Goal: Check status: Check status

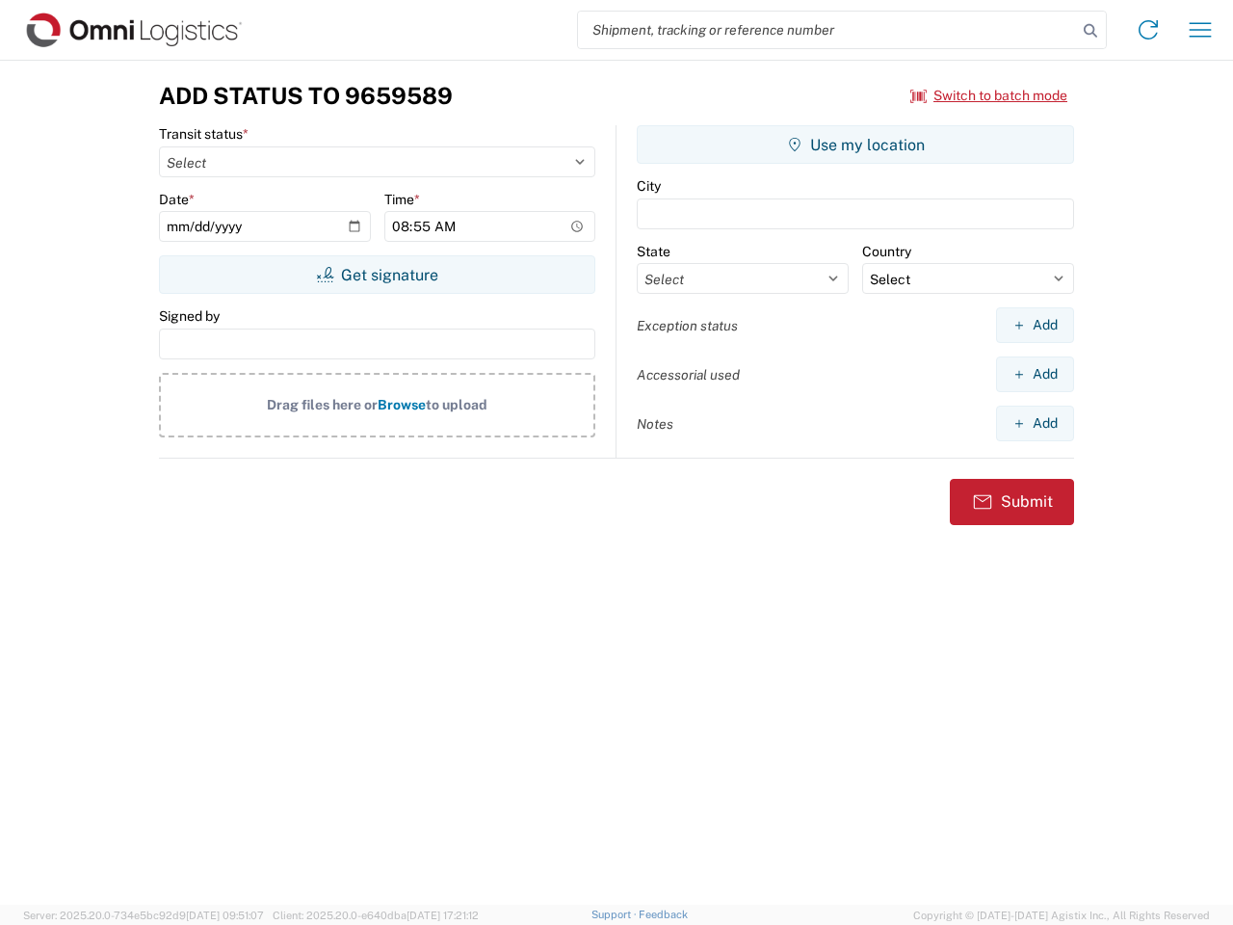
click at [827, 30] on input "search" at bounding box center [827, 30] width 499 height 37
click at [1090, 31] on icon at bounding box center [1090, 30] width 27 height 27
click at [1148, 30] on icon at bounding box center [1148, 29] width 31 height 31
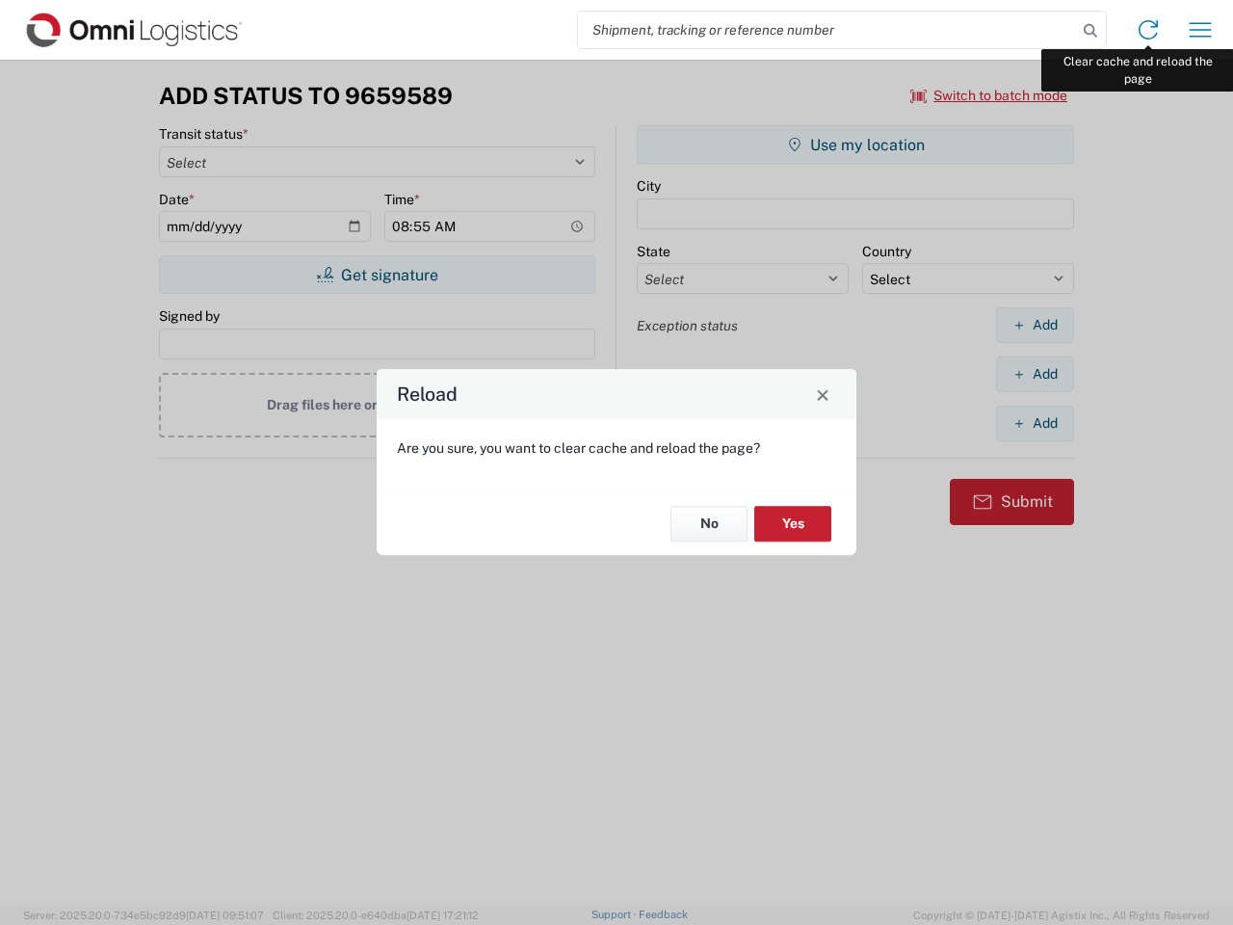
click at [1200, 30] on div "Reload Are you sure, you want to clear cache and reload the page? No Yes" at bounding box center [616, 462] width 1233 height 925
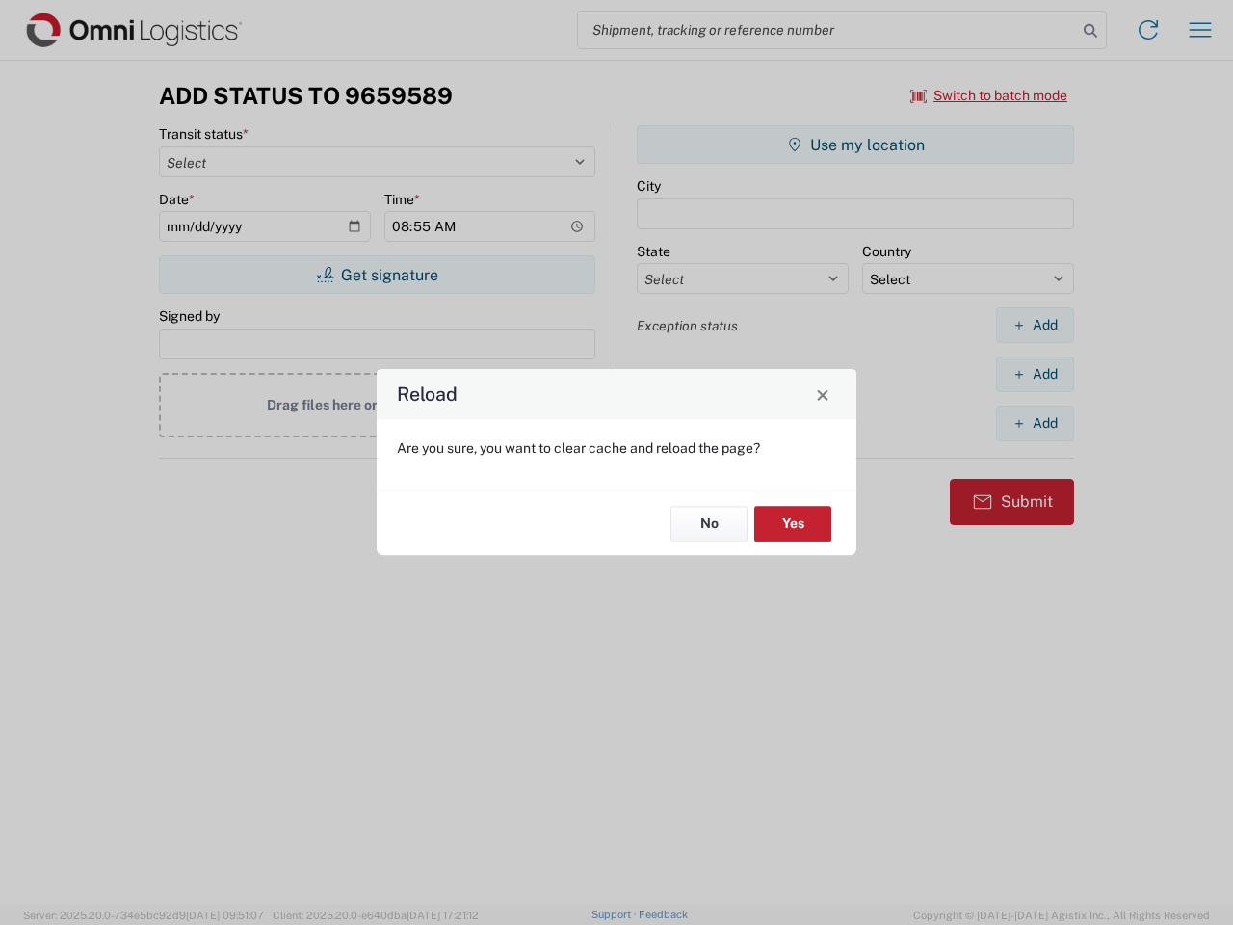
click at [989, 95] on div "Reload Are you sure, you want to clear cache and reload the page? No Yes" at bounding box center [616, 462] width 1233 height 925
click at [377, 274] on div "Reload Are you sure, you want to clear cache and reload the page? No Yes" at bounding box center [616, 462] width 1233 height 925
click at [855, 144] on div "Reload Are you sure, you want to clear cache and reload the page? No Yes" at bounding box center [616, 462] width 1233 height 925
click at [1034, 325] on div "Reload Are you sure, you want to clear cache and reload the page? No Yes" at bounding box center [616, 462] width 1233 height 925
click at [1034, 374] on div "Reload Are you sure, you want to clear cache and reload the page? No Yes" at bounding box center [616, 462] width 1233 height 925
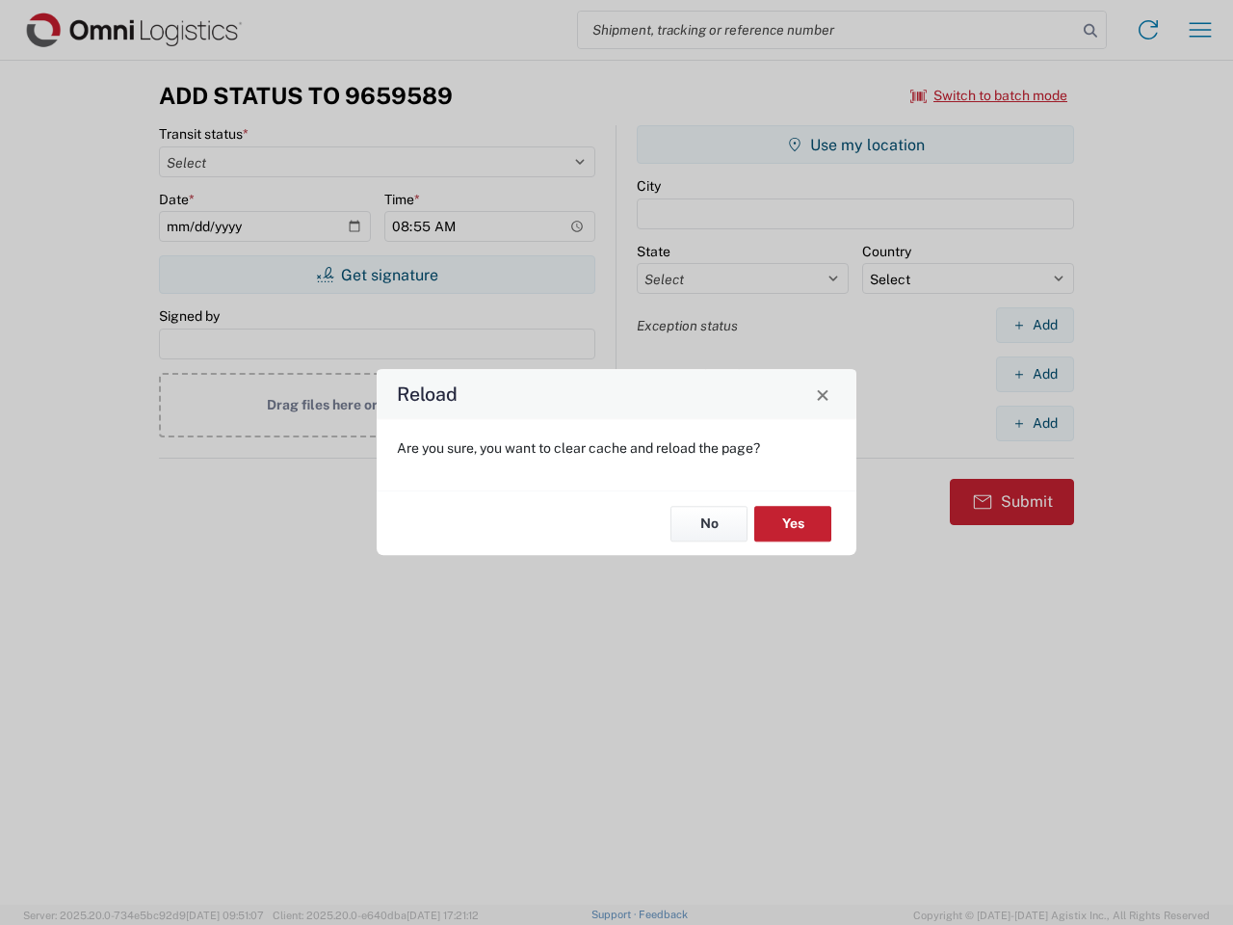
click at [1034, 423] on div "Reload Are you sure, you want to clear cache and reload the page? No Yes" at bounding box center [616, 462] width 1233 height 925
